Goal: Task Accomplishment & Management: Use online tool/utility

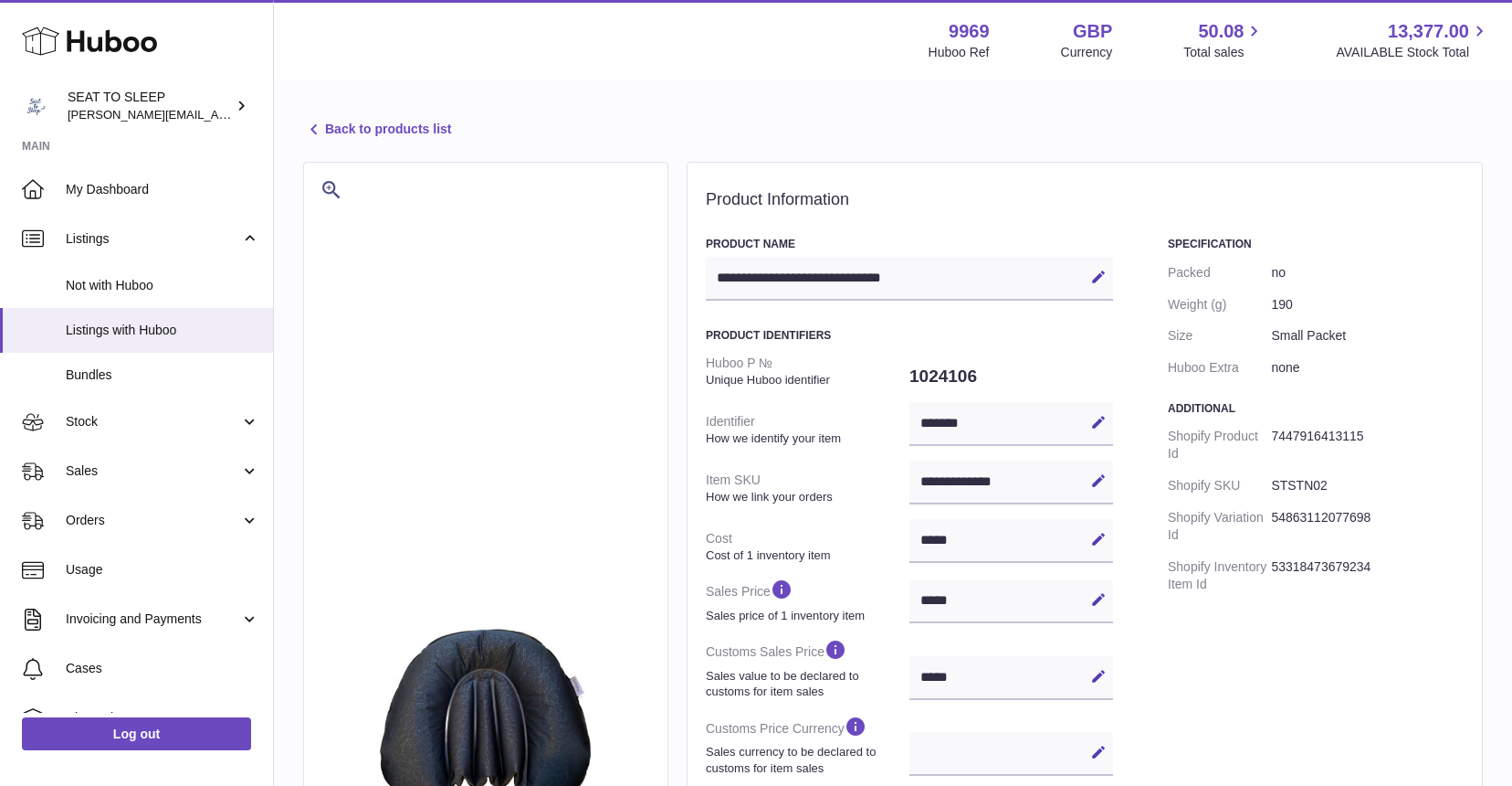
select select
select select "**"
select select "****"
click at [111, 430] on link "Stock" at bounding box center [137, 422] width 273 height 49
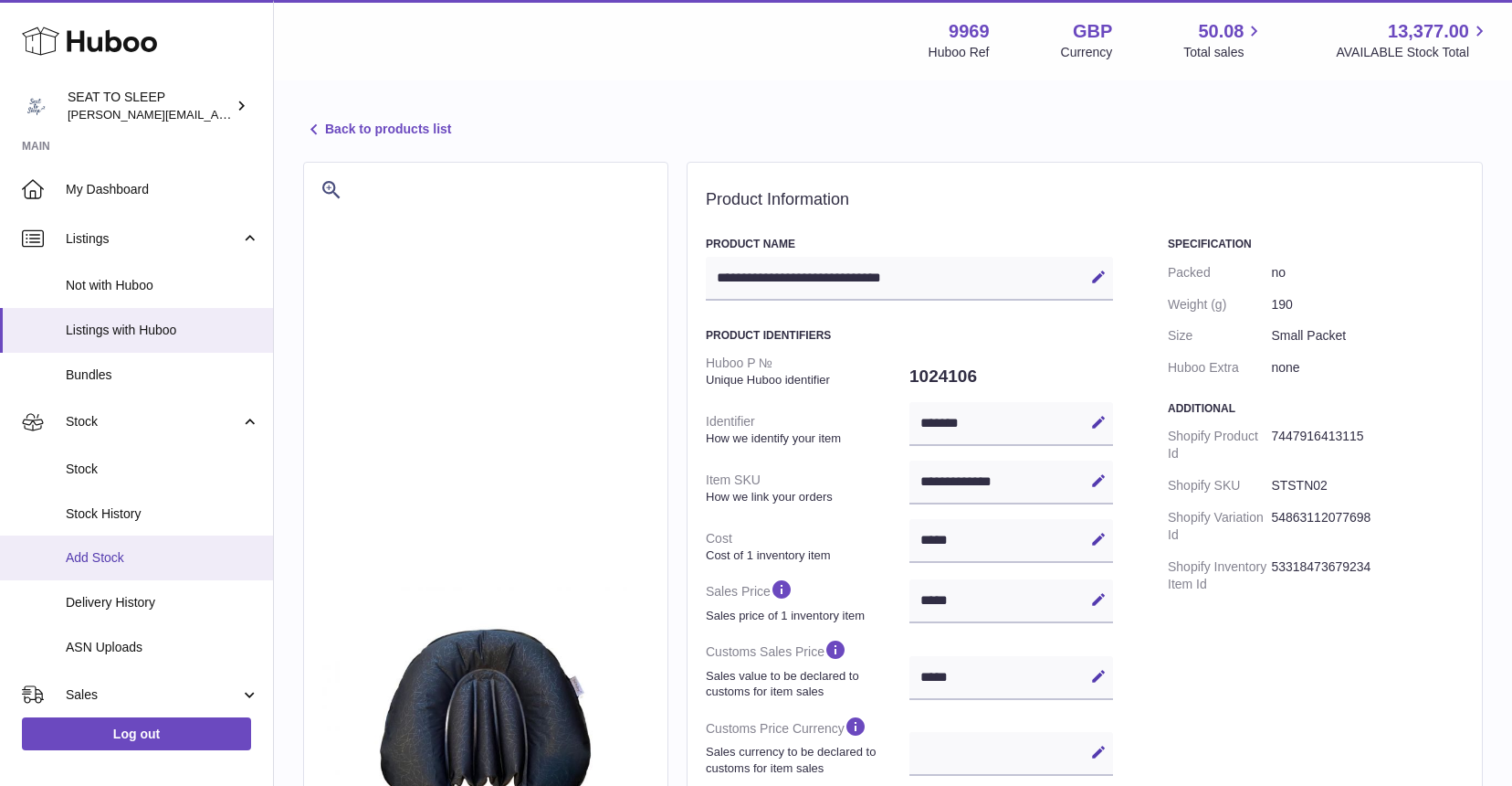
click at [109, 556] on span "Add Stock" at bounding box center [163, 558] width 194 height 17
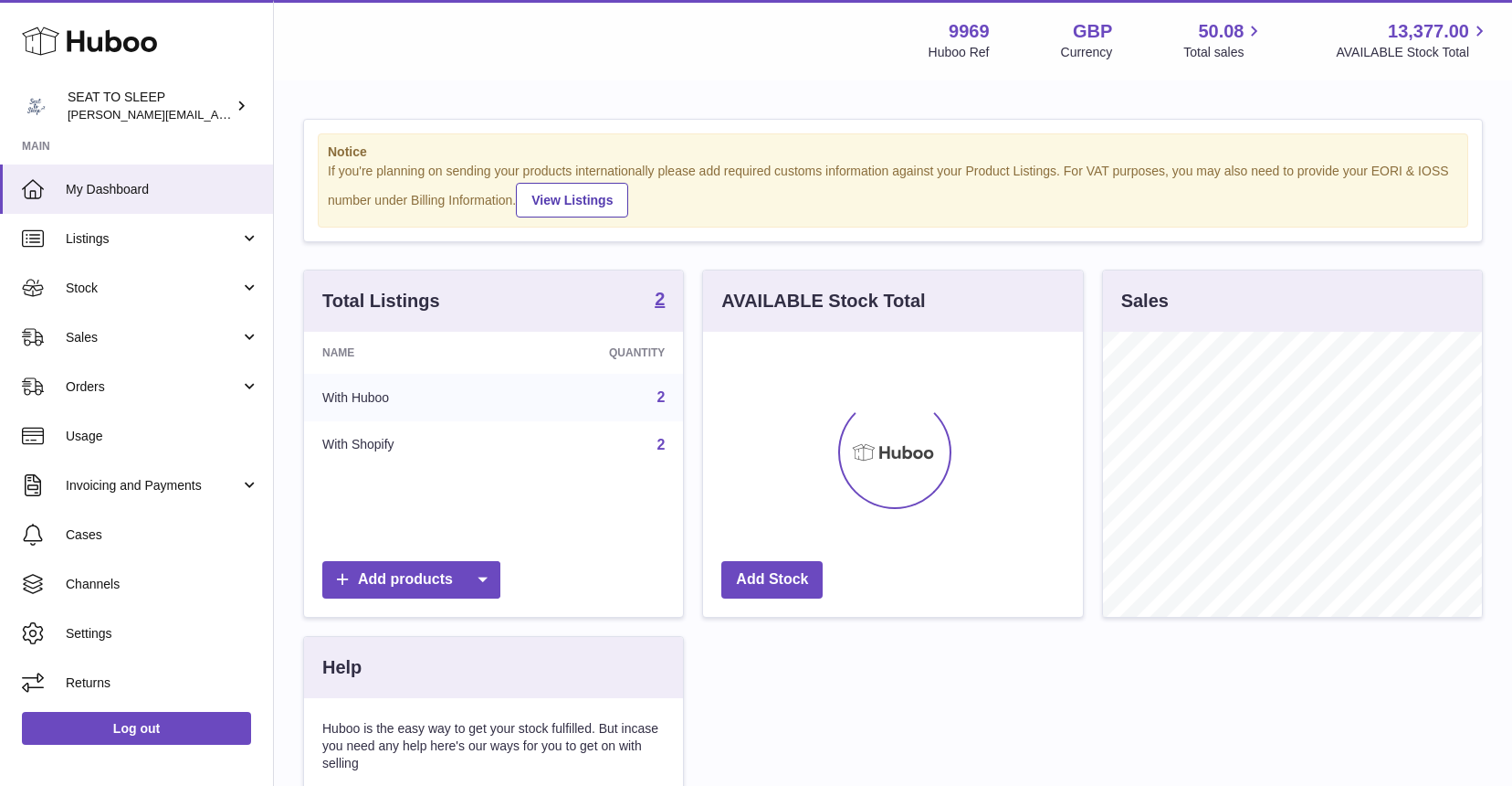
scroll to position [285, 380]
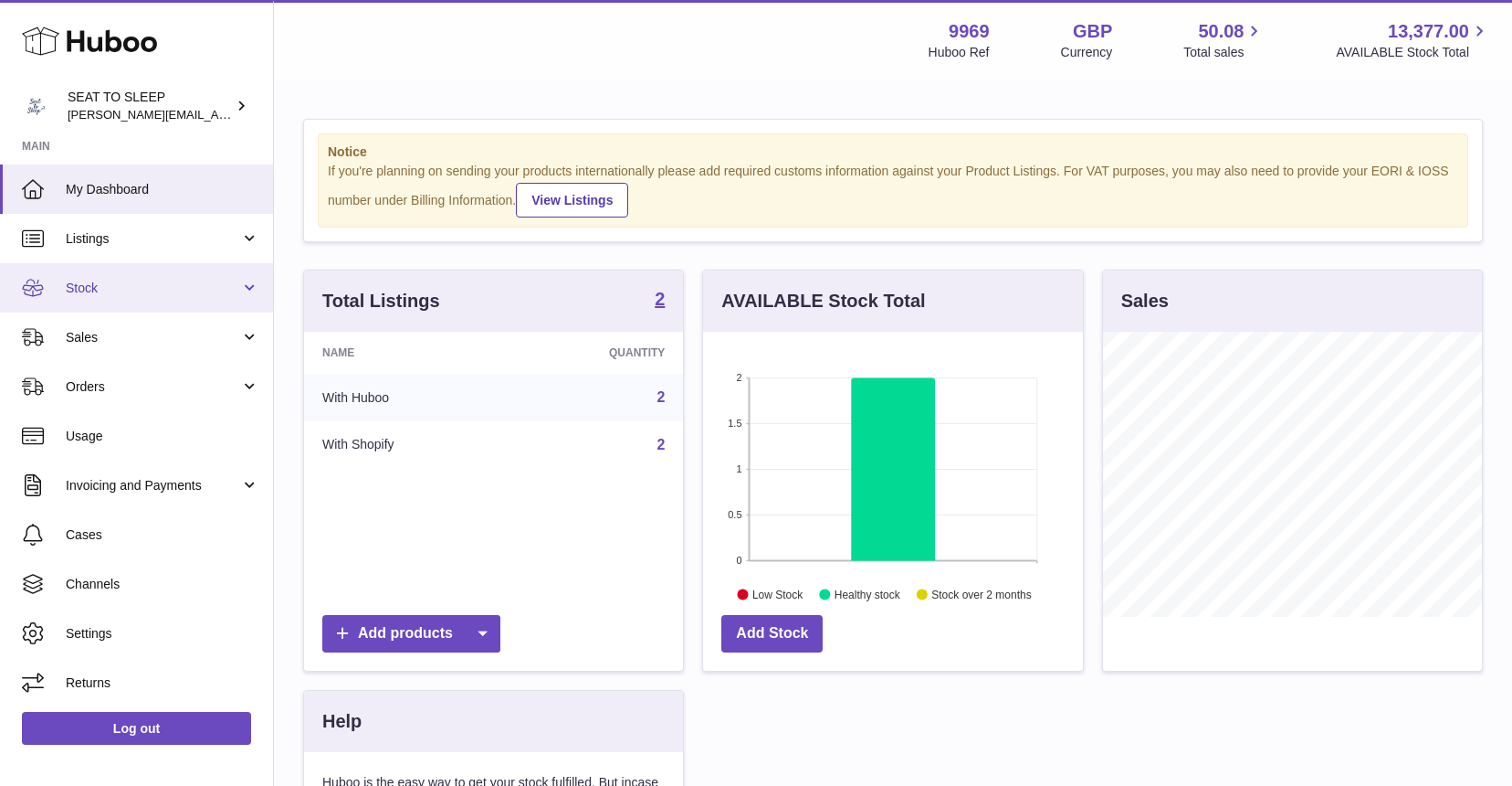
click at [101, 293] on span "Stock" at bounding box center [153, 288] width 175 height 17
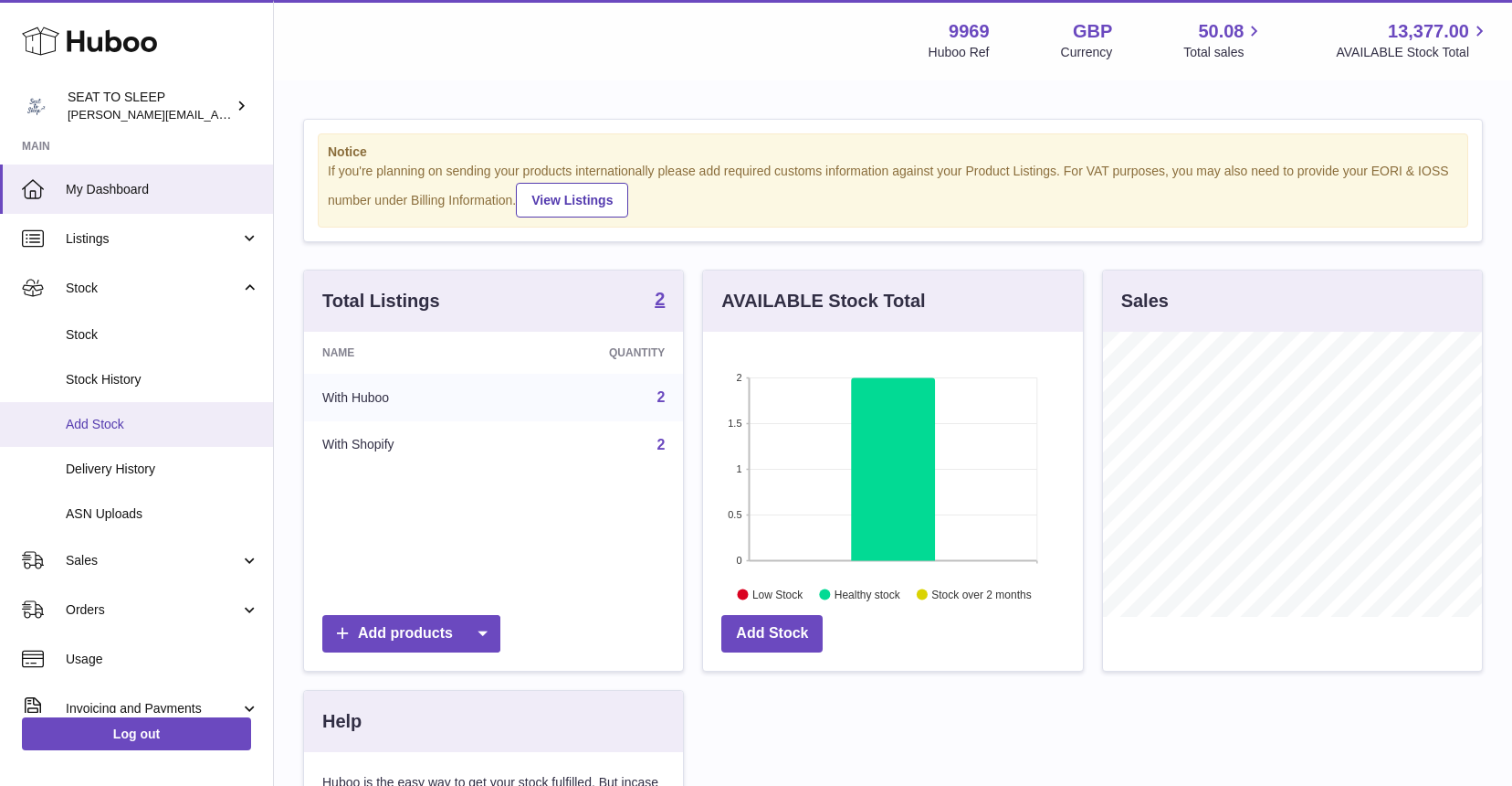
click at [110, 415] on span "Add Stock" at bounding box center [163, 424] width 194 height 17
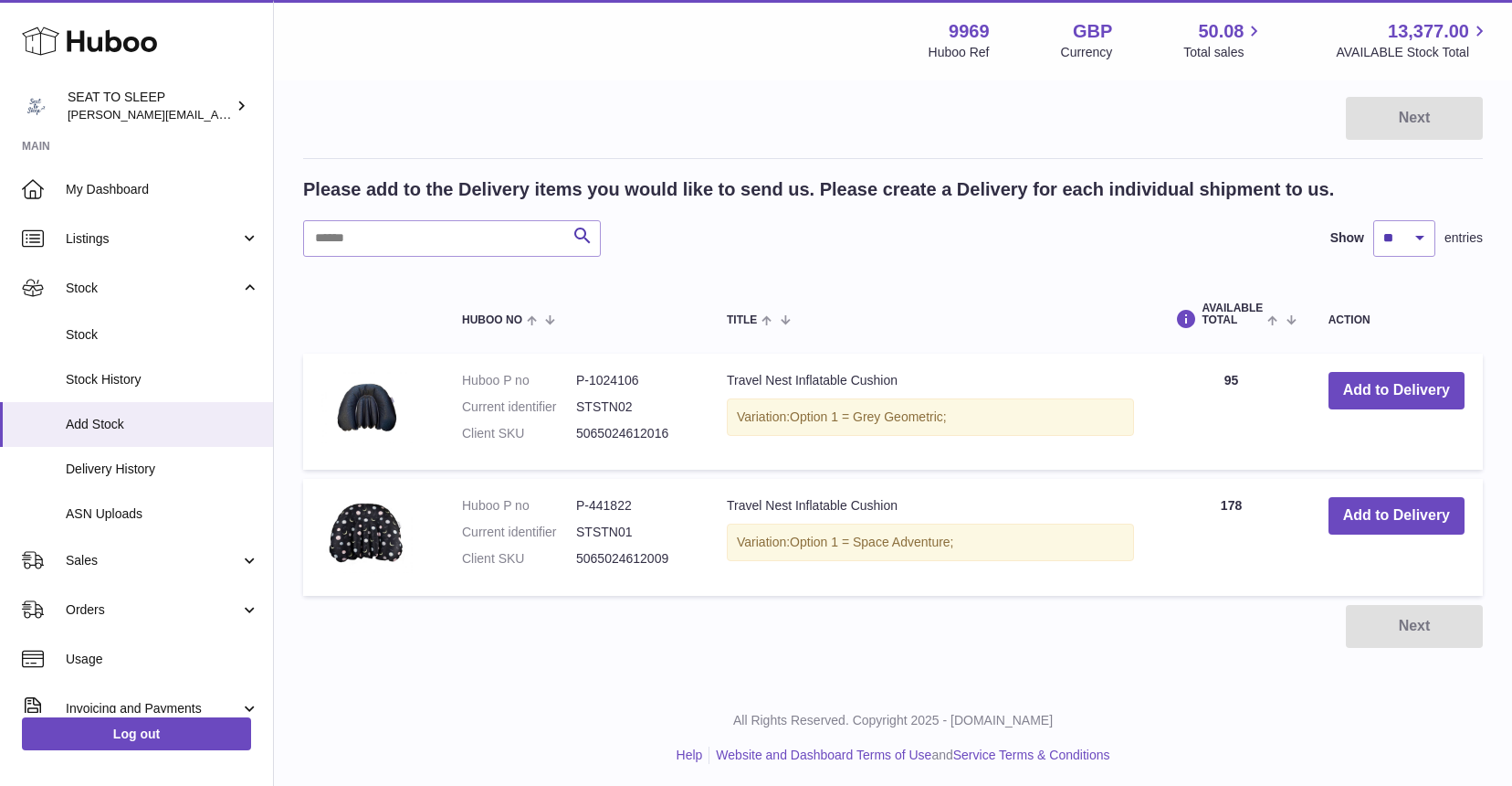
scroll to position [231, 0]
click at [1369, 517] on button "Add to Delivery" at bounding box center [1397, 517] width 136 height 38
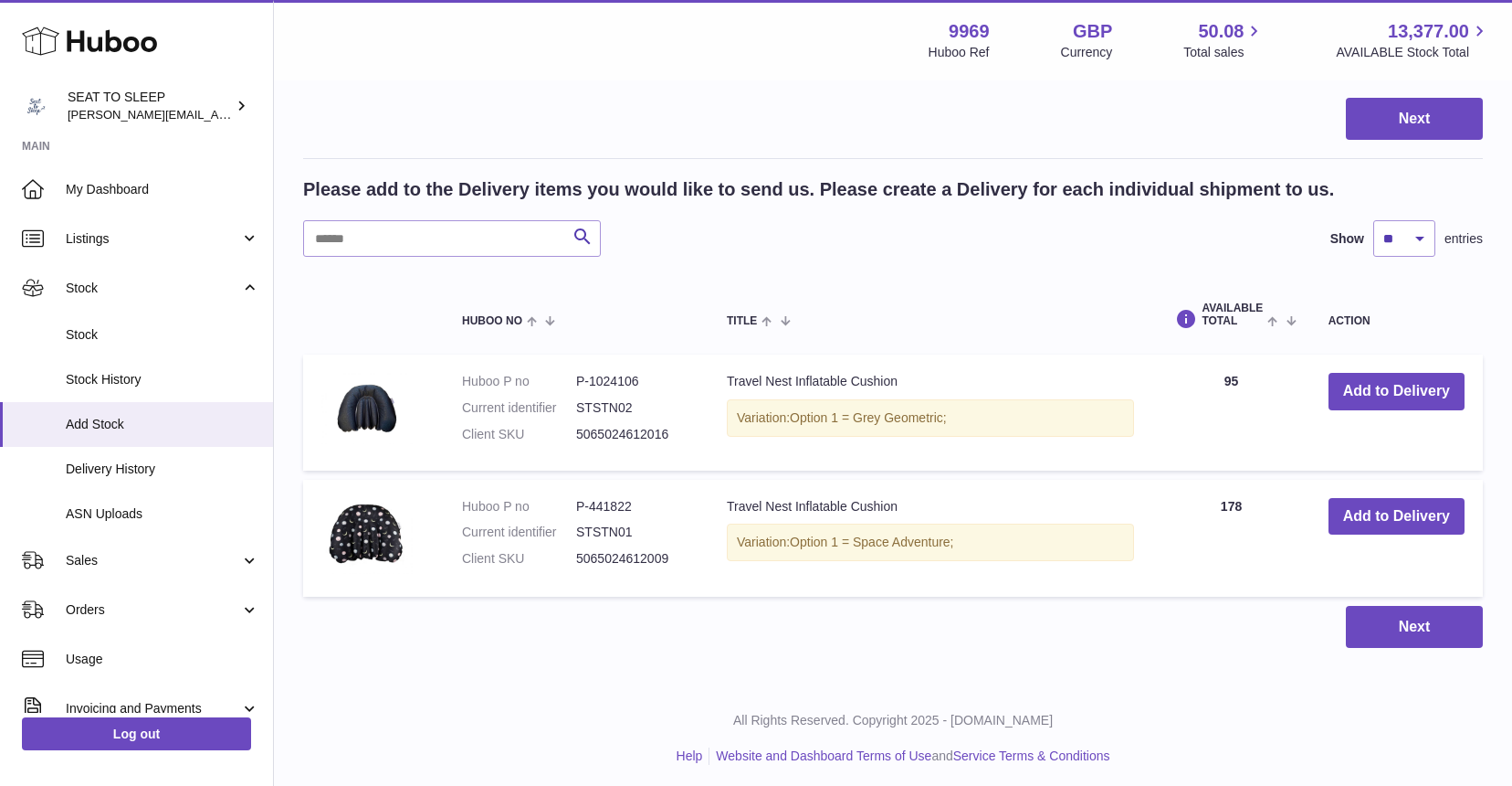
scroll to position [386, 0]
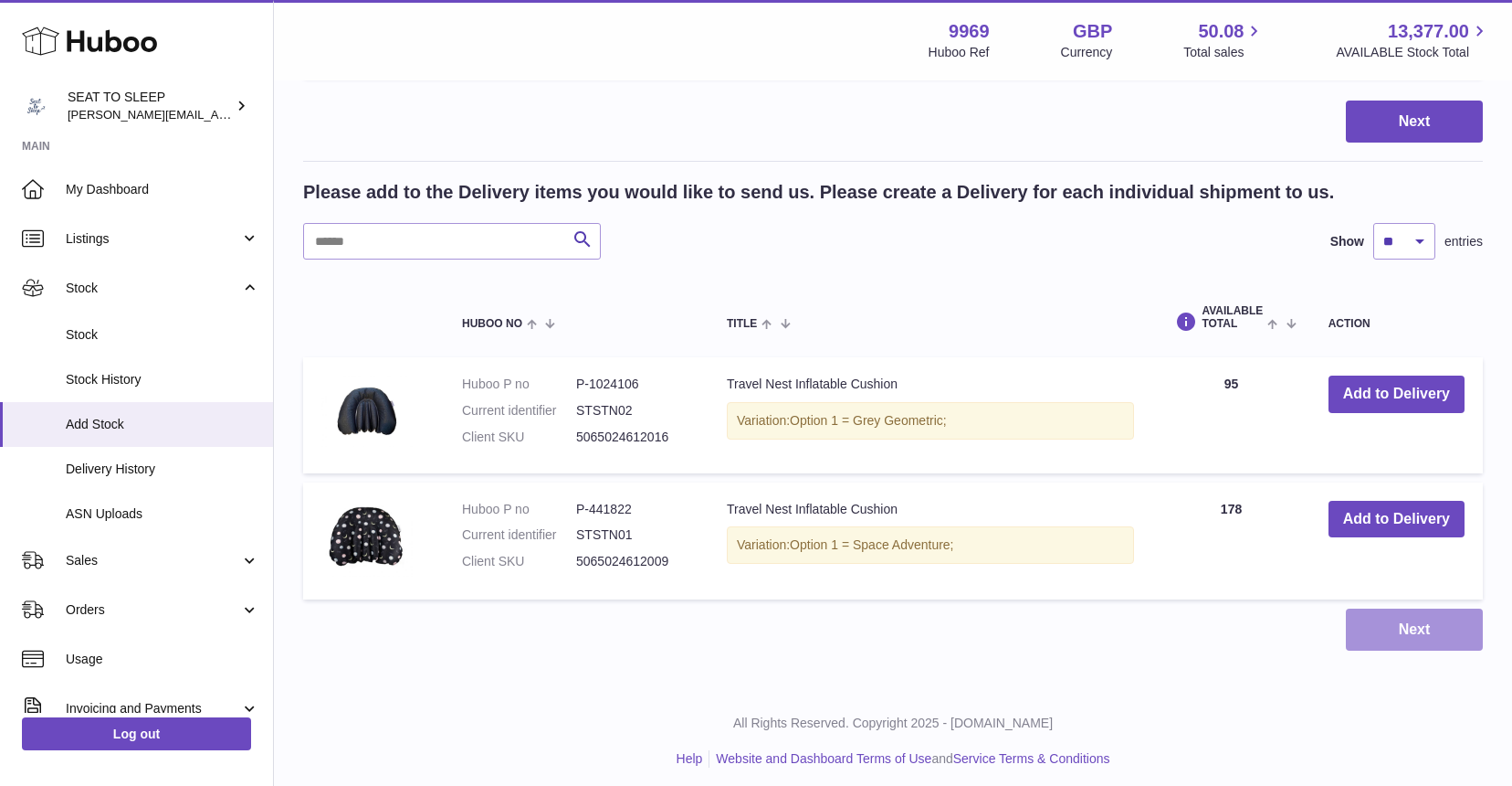
click at [1445, 623] on button "Next" at bounding box center [1414, 630] width 137 height 43
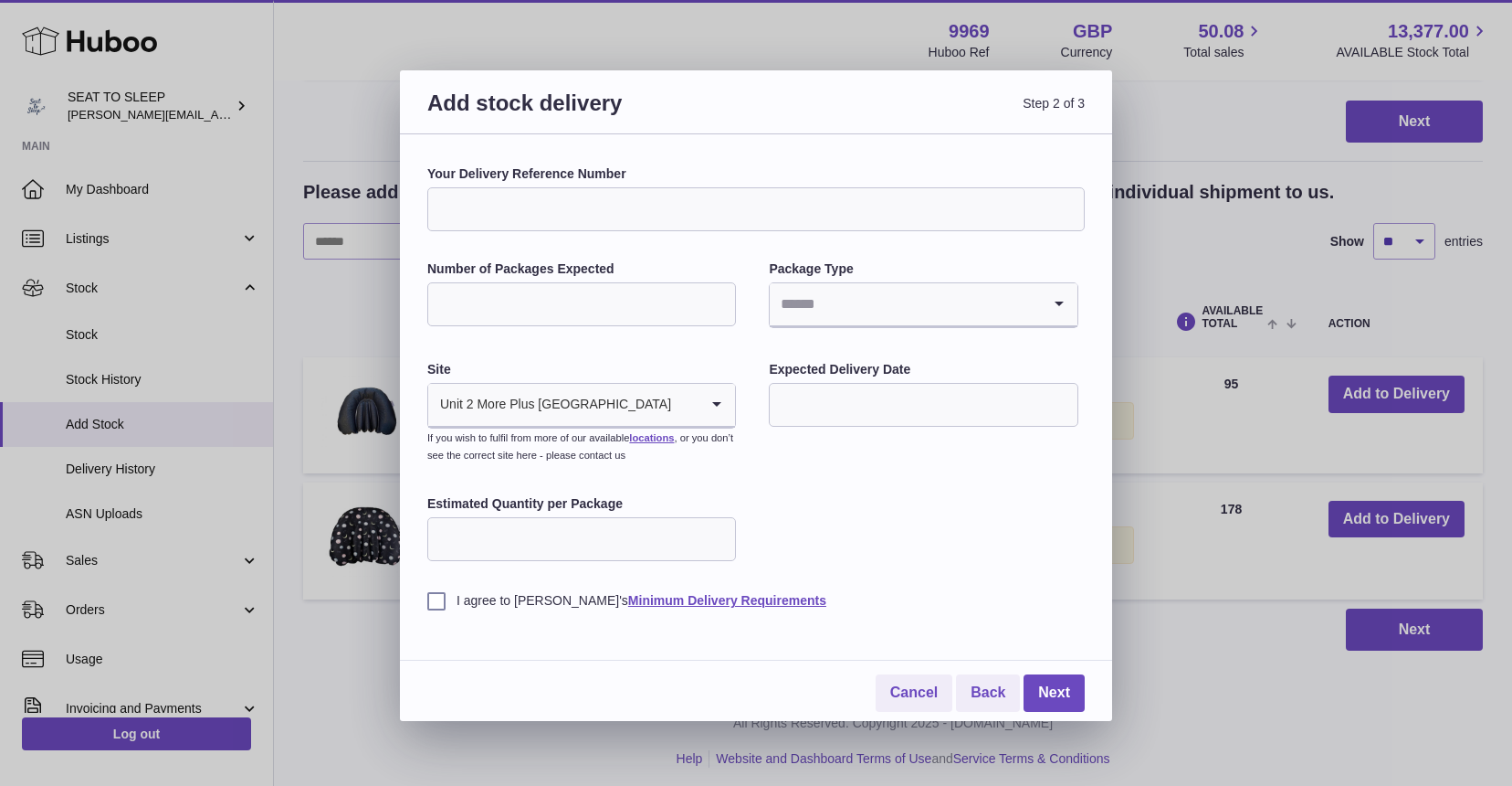
click at [475, 209] on input "Your Delivery Reference Number" at bounding box center [756, 209] width 658 height 44
type input "**********"
click at [518, 311] on input "Number of Packages Expected" at bounding box center [582, 304] width 308 height 44
type input "*"
click at [797, 305] on input "Search for option" at bounding box center [905, 304] width 271 height 42
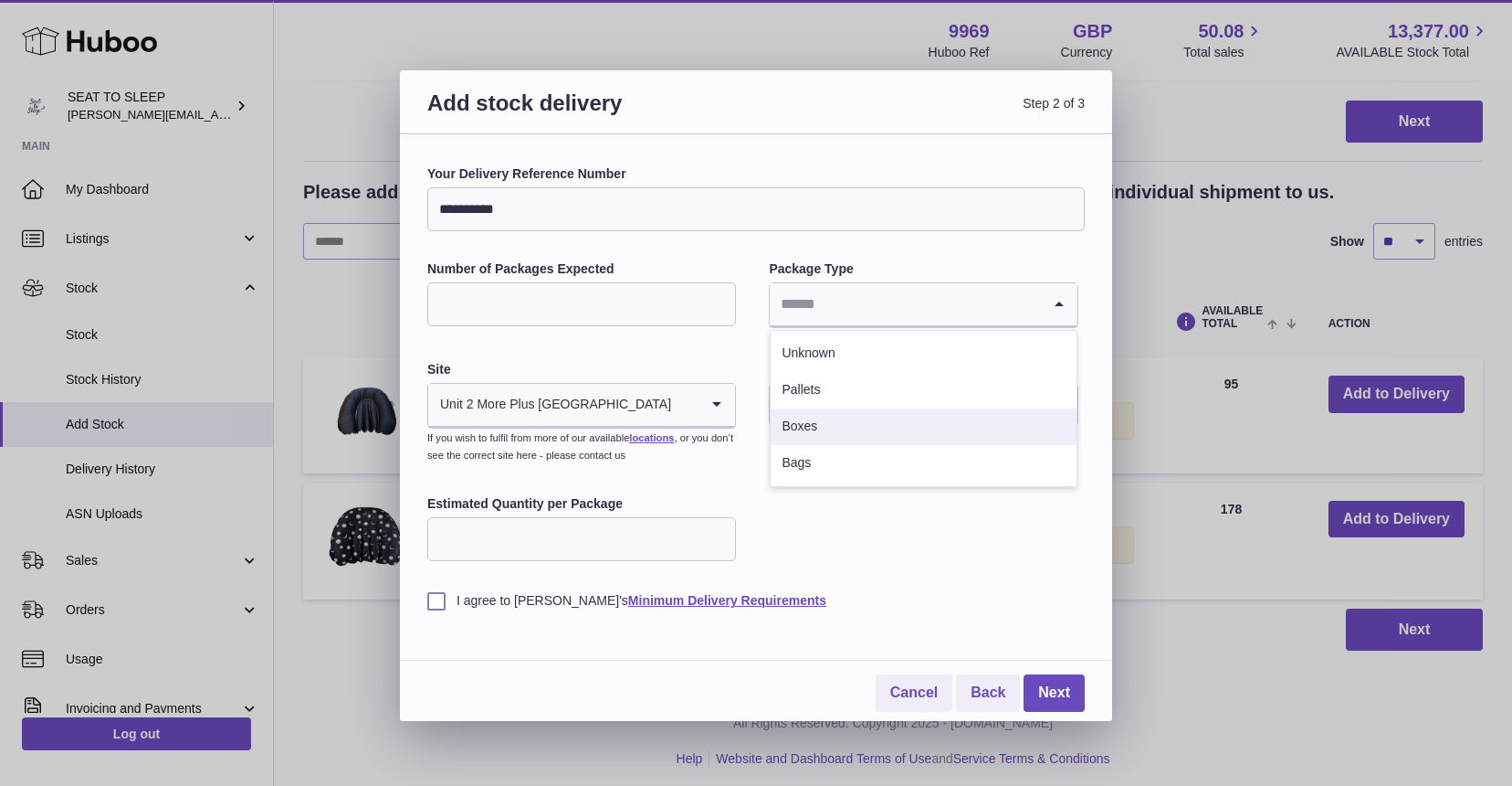
click at [819, 437] on li "Boxes" at bounding box center [923, 427] width 305 height 37
click at [819, 404] on input "text" at bounding box center [923, 405] width 308 height 44
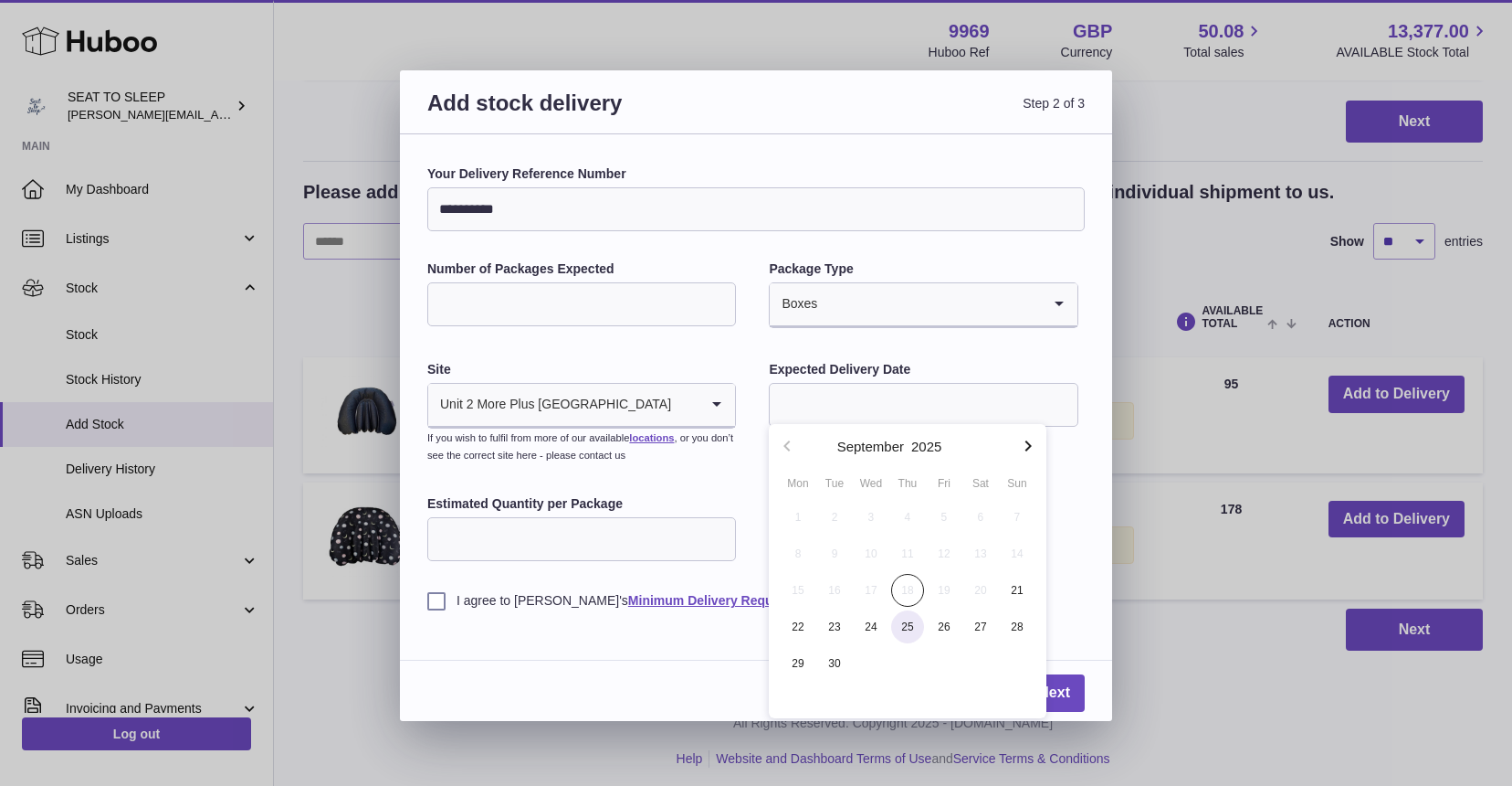
click at [911, 630] on span "25" at bounding box center [908, 627] width 33 height 33
type input "**********"
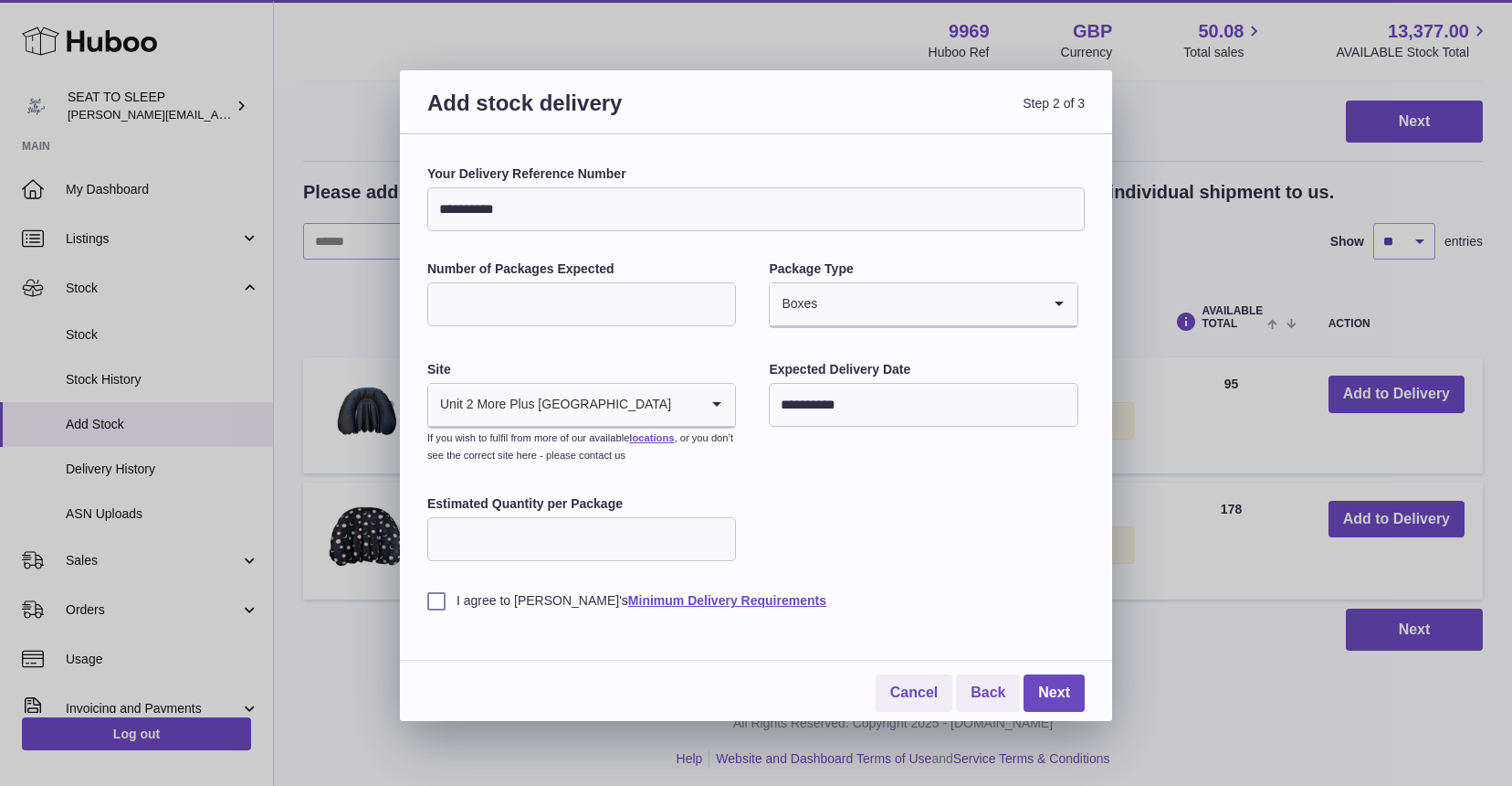
click at [502, 529] on input "Estimated Quantity per Package" at bounding box center [582, 539] width 308 height 44
type input "**"
click at [430, 597] on label "I agree to Huboo's Minimum Delivery Requirements" at bounding box center [756, 601] width 658 height 17
click at [1055, 682] on link "Next" at bounding box center [1053, 693] width 61 height 38
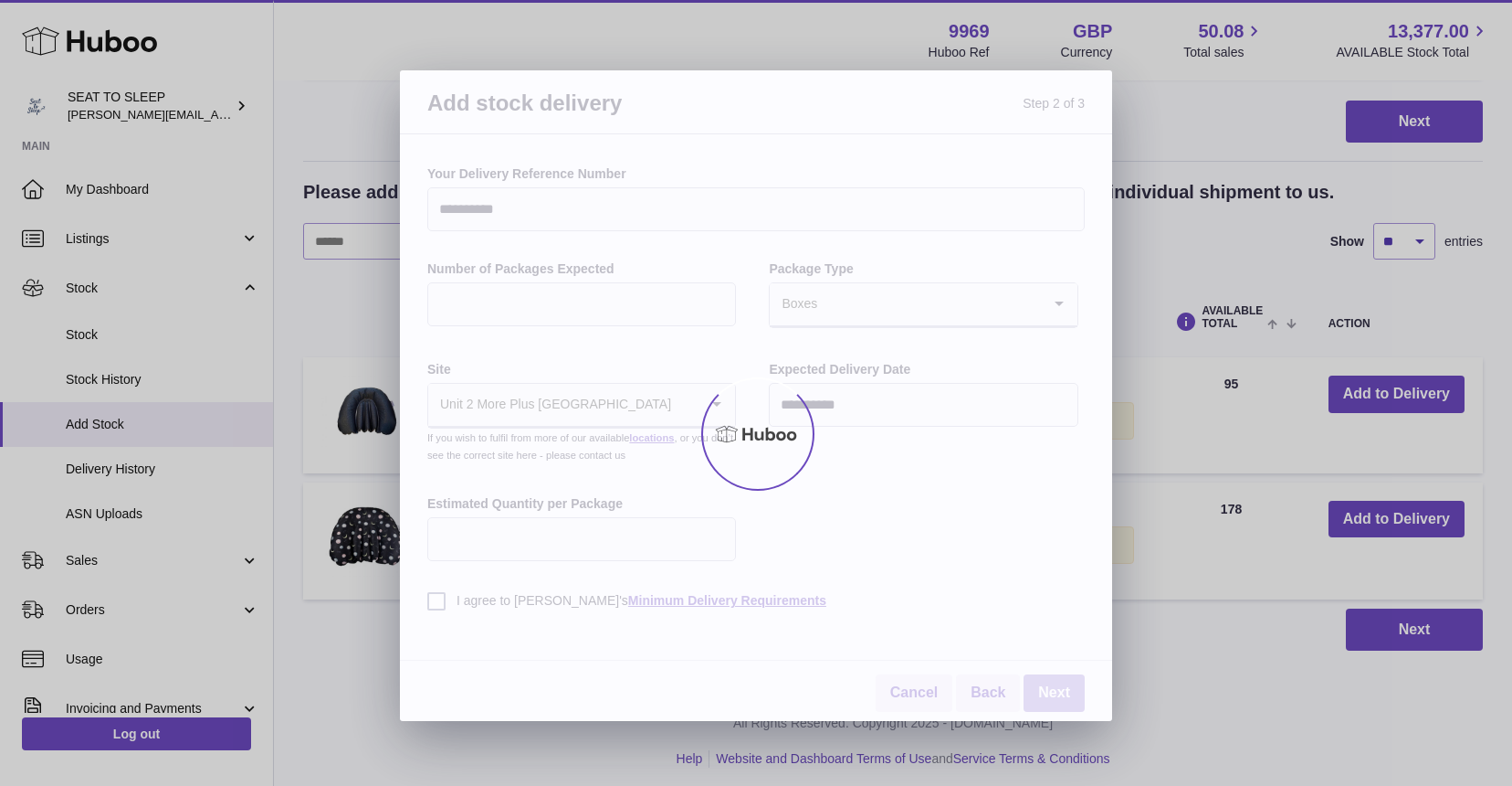
scroll to position [231, 0]
